Goal: Book appointment/travel/reservation

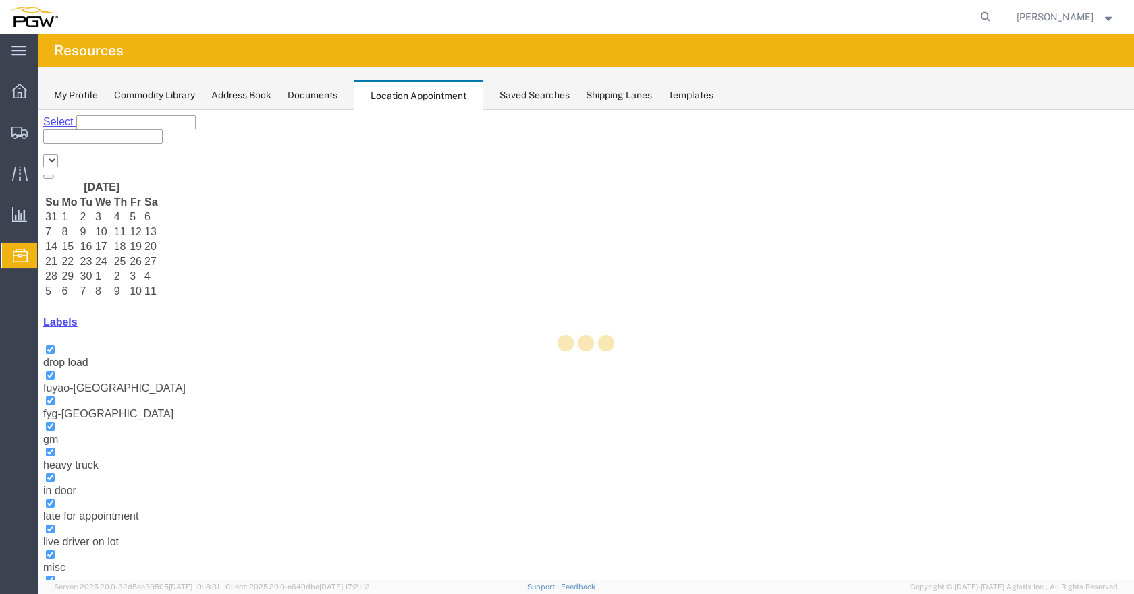
select select "28253"
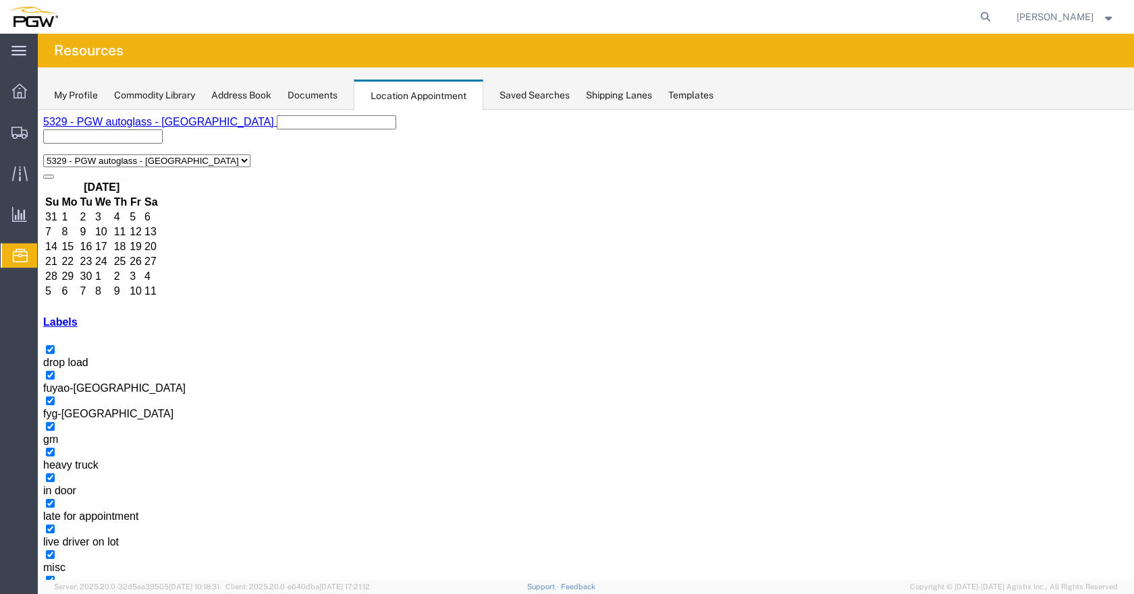
drag, startPoint x: 536, startPoint y: 320, endPoint x: 556, endPoint y: 339, distance: 27.7
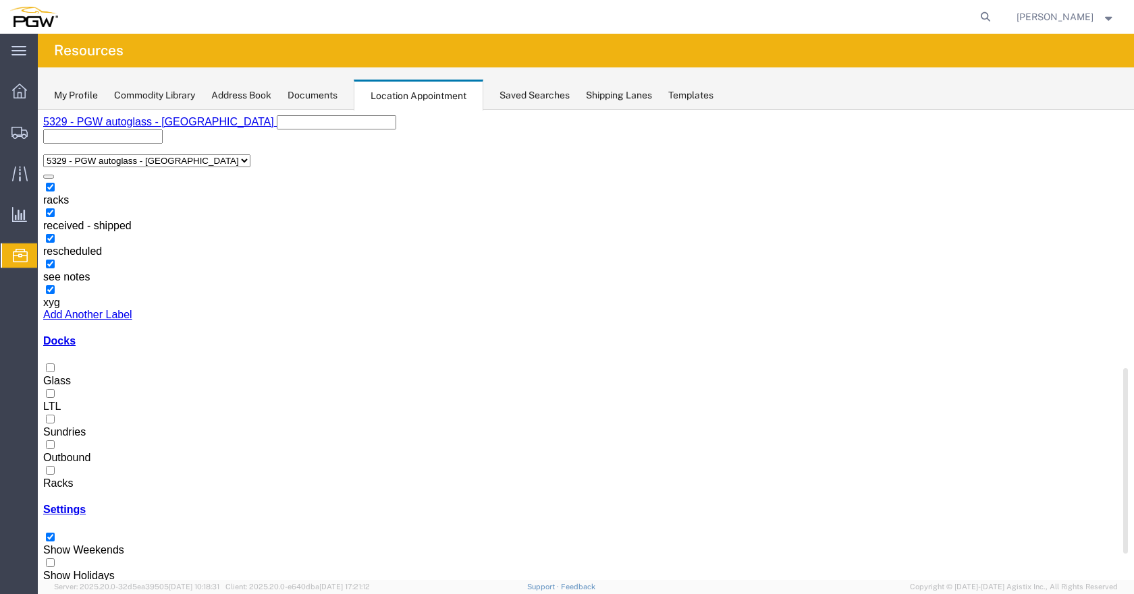
drag, startPoint x: 208, startPoint y: 317, endPoint x: 200, endPoint y: 533, distance: 216.1
click at [202, 532] on div "[DATE] Su Mo Tu We Th Fr Sa 31 1 2 3 4 5 6 7 8 9 10 11 12 13 14 15 16 17 18 19 …" at bounding box center [585, 380] width 1085 height 403
click at [58, 478] on div at bounding box center [585, 478] width 1085 height 0
click at [55, 466] on input "Racks" at bounding box center [50, 470] width 9 height 9
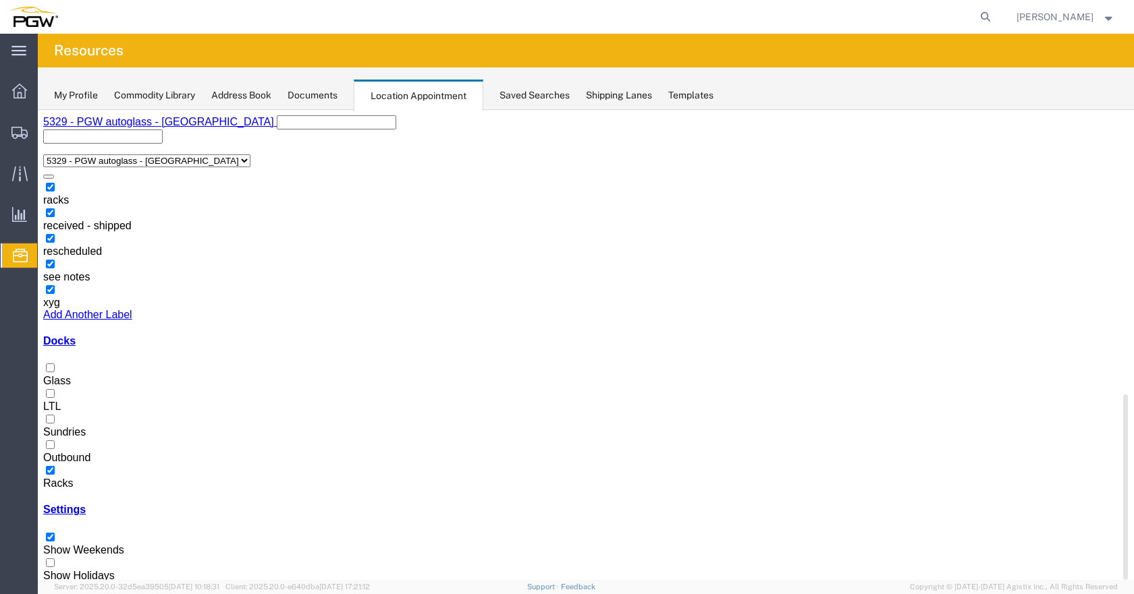
click at [59, 375] on div at bounding box center [585, 375] width 1085 height 0
click at [55, 364] on input "Glass" at bounding box center [50, 368] width 9 height 9
click at [57, 478] on div at bounding box center [585, 478] width 1085 height 0
click at [55, 466] on input "Racks" at bounding box center [50, 470] width 9 height 9
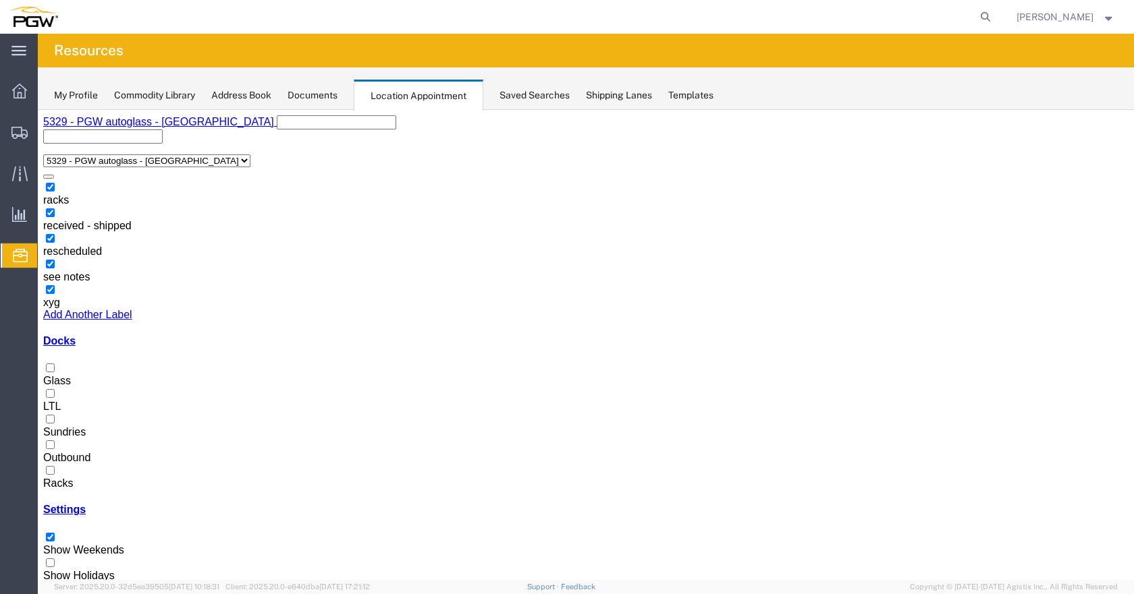
scroll to position [787, 0]
click at [61, 375] on div at bounding box center [585, 375] width 1085 height 0
click at [55, 364] on input "Glass" at bounding box center [50, 368] width 9 height 9
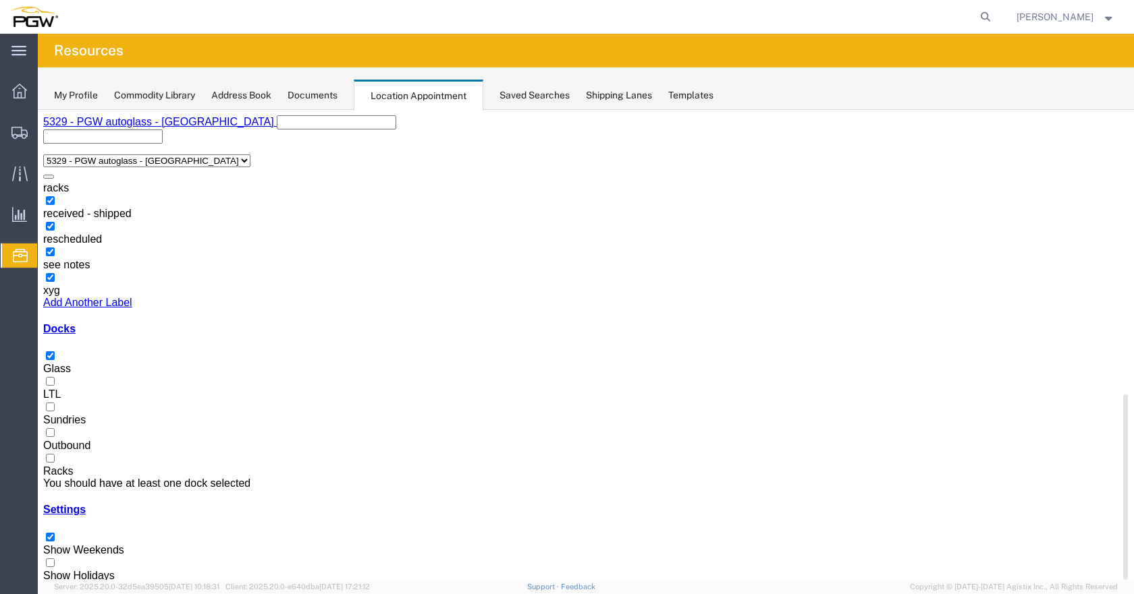
click at [56, 466] on div at bounding box center [585, 466] width 1085 height 0
click at [55, 454] on input "Racks" at bounding box center [50, 458] width 9 height 9
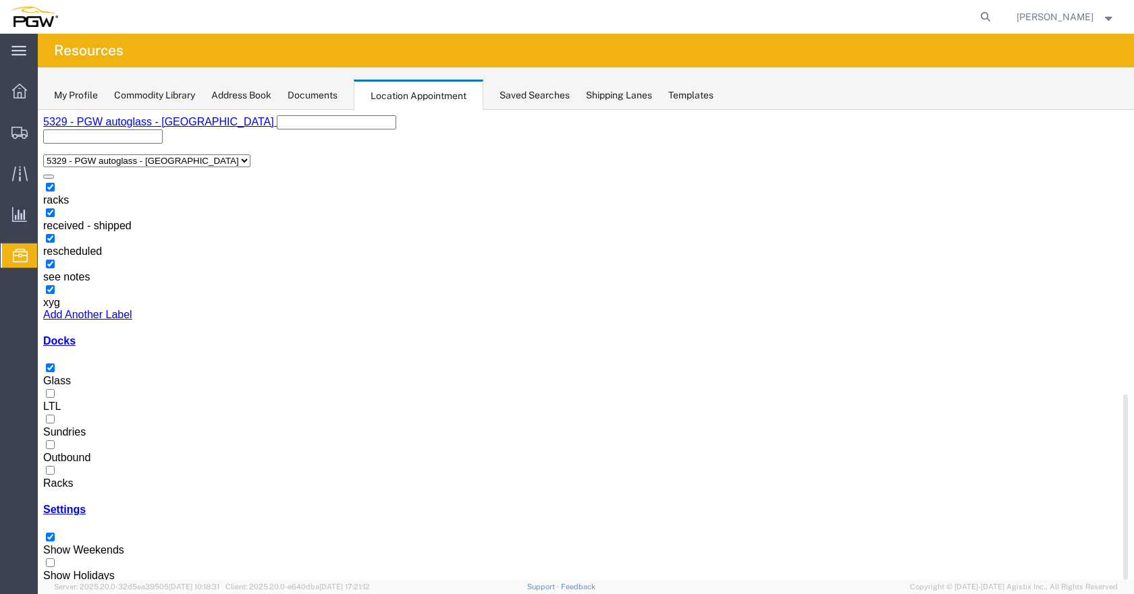
scroll to position [270, 0]
click at [0, 0] on span "Location Appointment" at bounding box center [0, 0] width 0 height 0
